Goal: Navigation & Orientation: Understand site structure

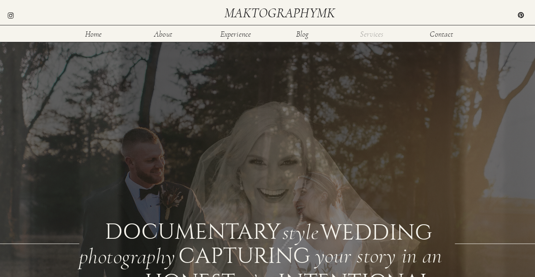
click at [363, 30] on nav "Services" at bounding box center [372, 33] width 26 height 7
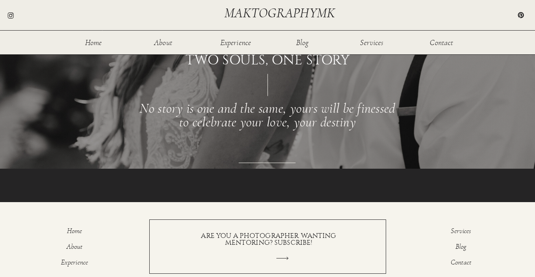
scroll to position [1105, 0]
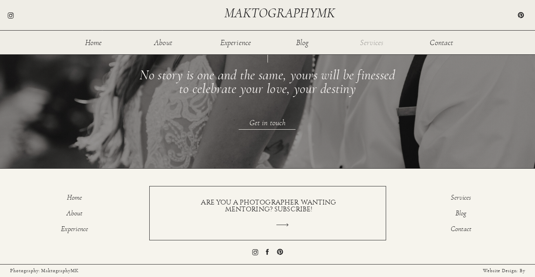
click at [365, 42] on nav "Services" at bounding box center [372, 42] width 26 height 7
click at [373, 42] on nav "Services" at bounding box center [372, 42] width 26 height 7
click at [167, 40] on nav "About" at bounding box center [163, 42] width 26 height 7
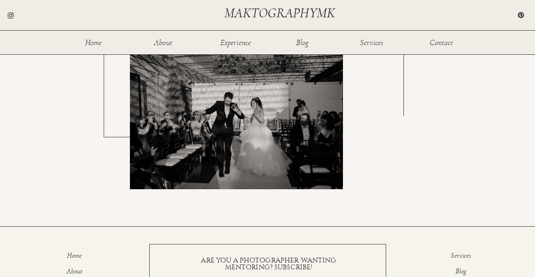
scroll to position [1520, 0]
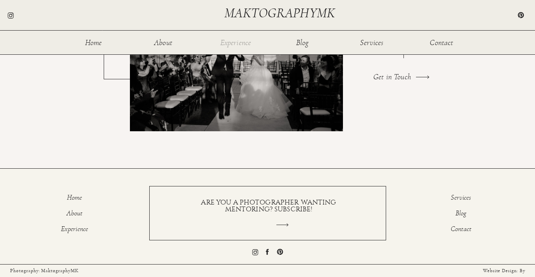
click at [232, 41] on nav "Experience" at bounding box center [235, 42] width 32 height 7
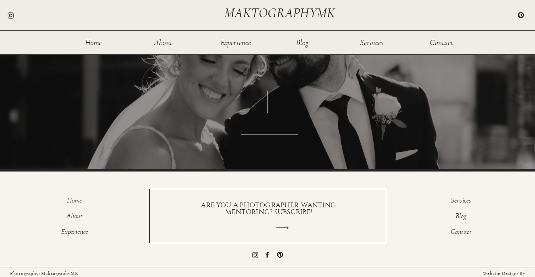
scroll to position [978, 0]
